Goal: Navigation & Orientation: Find specific page/section

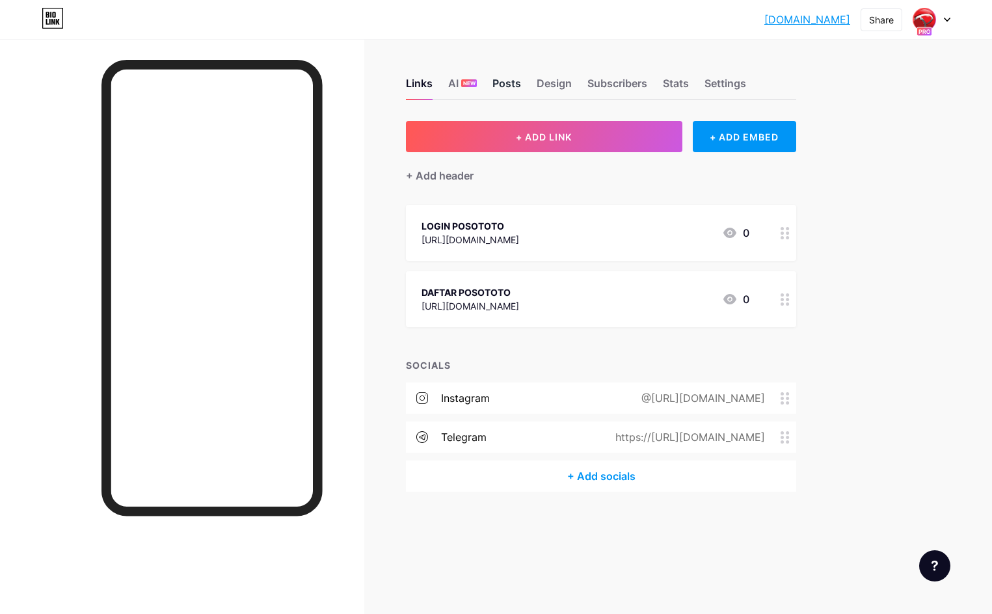
click at [514, 79] on div "Posts" at bounding box center [506, 86] width 29 height 23
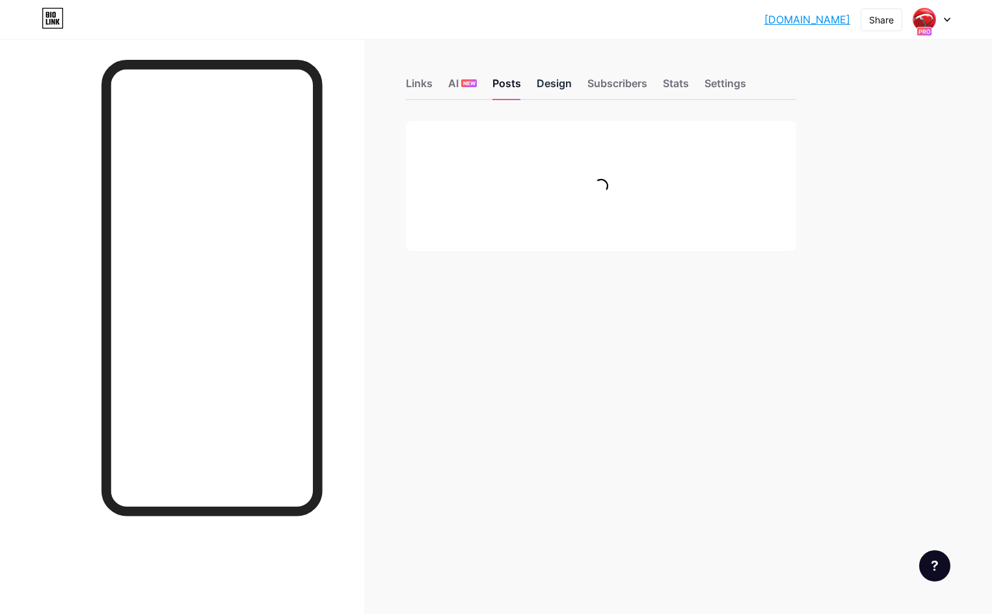
click at [556, 88] on div "Design" at bounding box center [554, 86] width 35 height 23
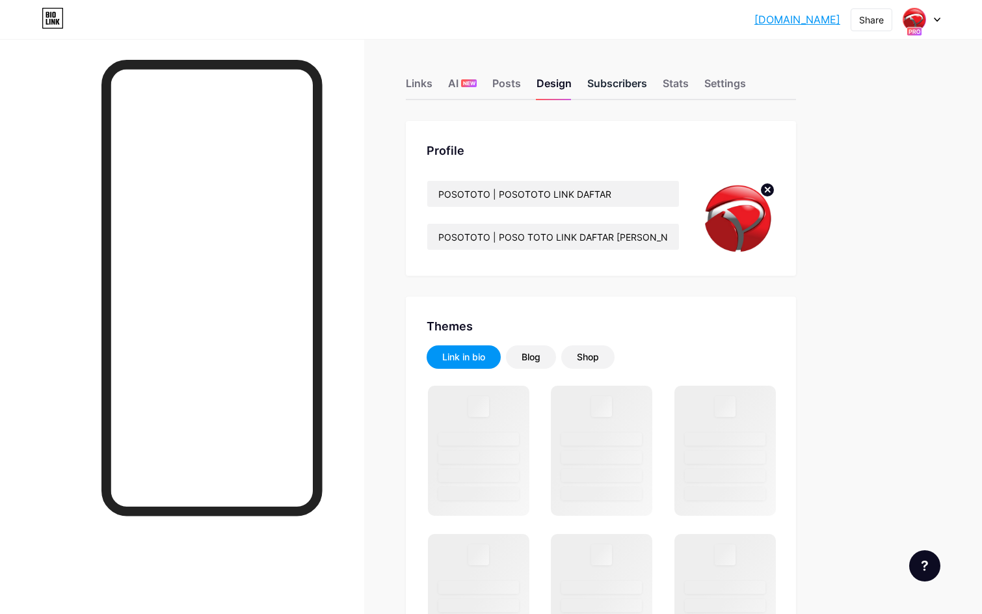
click at [611, 83] on div "Subscribers" at bounding box center [617, 86] width 60 height 23
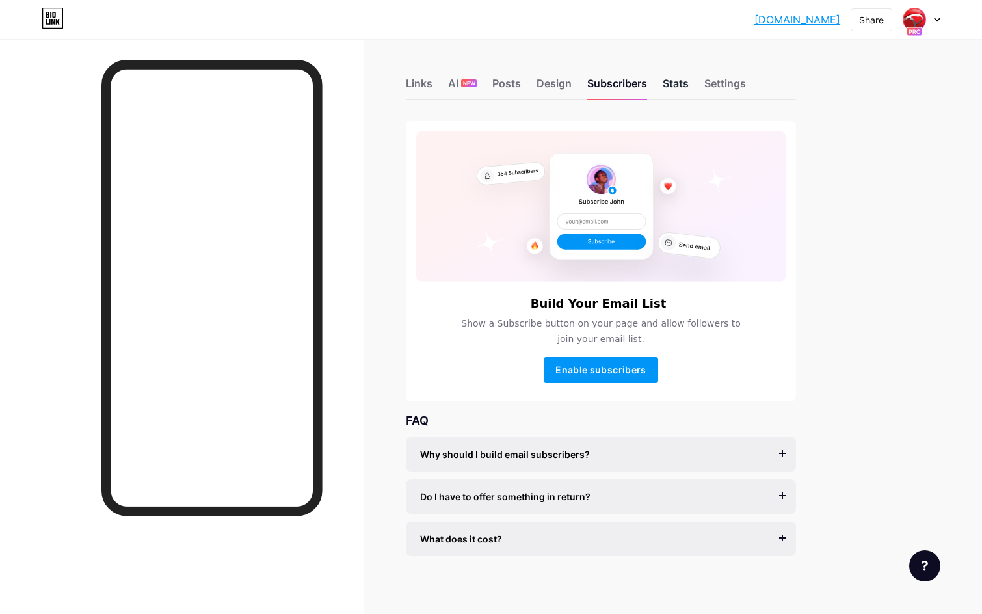
click at [670, 92] on div "Stats" at bounding box center [676, 86] width 26 height 23
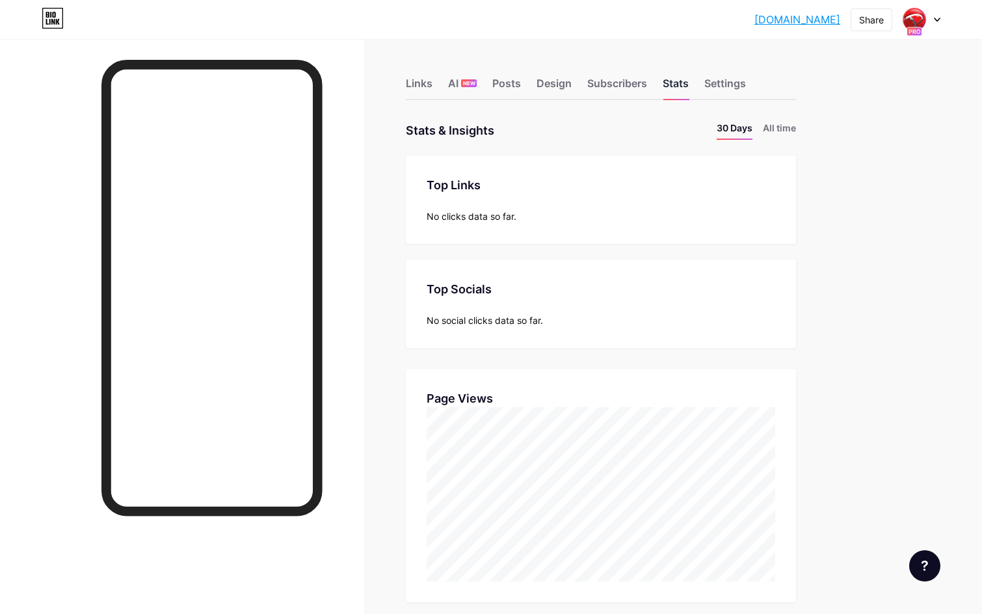
scroll to position [614, 982]
click at [717, 95] on div "Settings" at bounding box center [725, 86] width 42 height 23
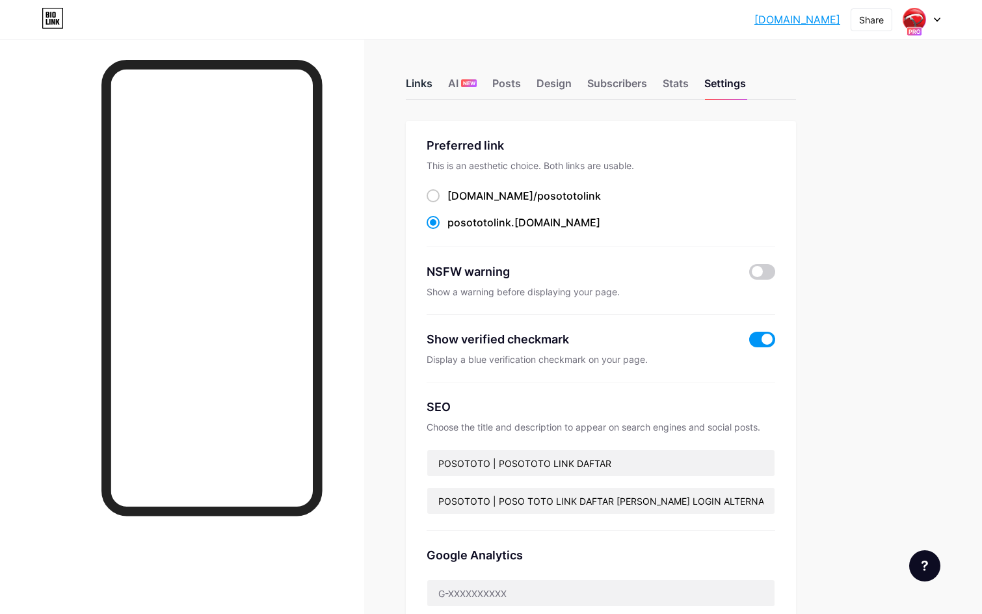
click at [430, 85] on div "Links" at bounding box center [419, 86] width 27 height 23
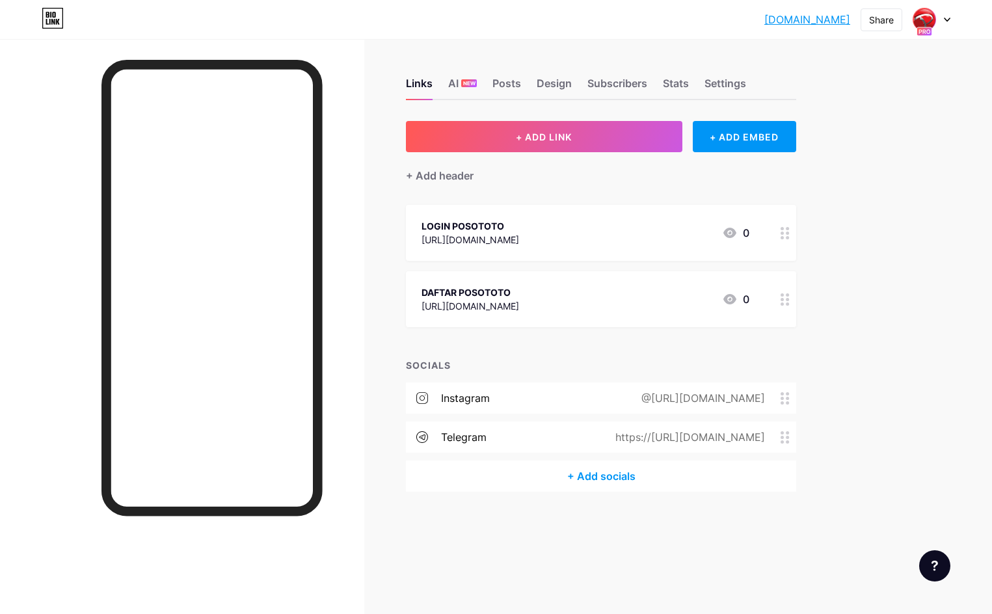
click at [956, 356] on div "[DOMAIN_NAME]... [DOMAIN_NAME] Share Switch accounts POSOTOTO | POSOTOTO LINK D…" at bounding box center [496, 307] width 992 height 614
click at [30, 94] on div at bounding box center [182, 346] width 364 height 614
